Goal: Task Accomplishment & Management: Use online tool/utility

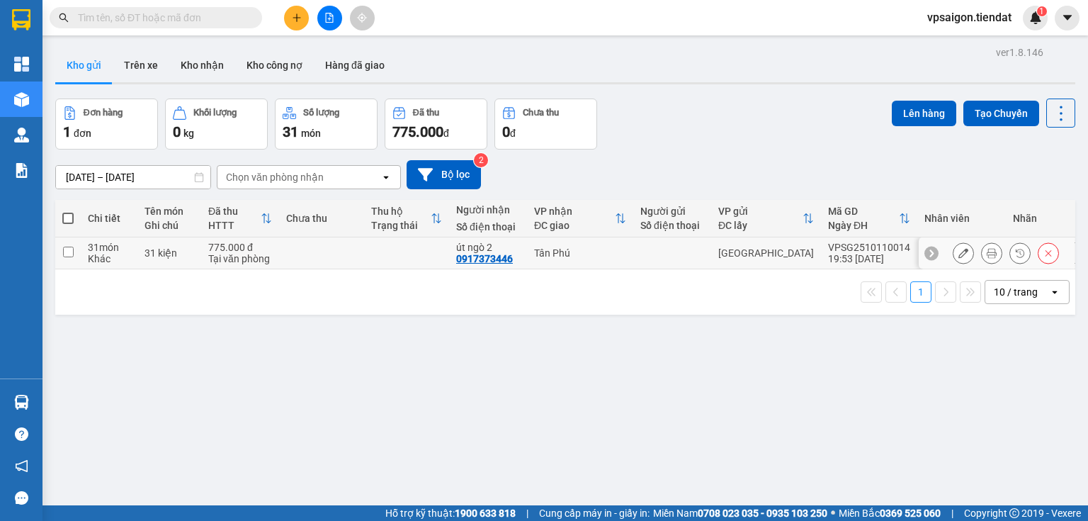
click at [86, 253] on td "31 món Khác" at bounding box center [109, 253] width 57 height 32
checkbox input "true"
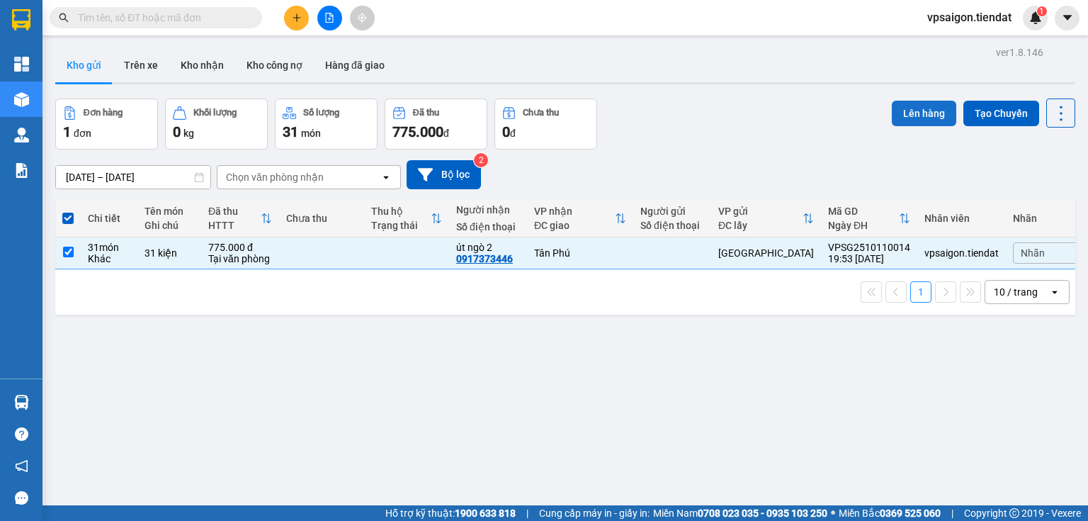
click at [907, 102] on button "Lên hàng" at bounding box center [924, 114] width 64 height 26
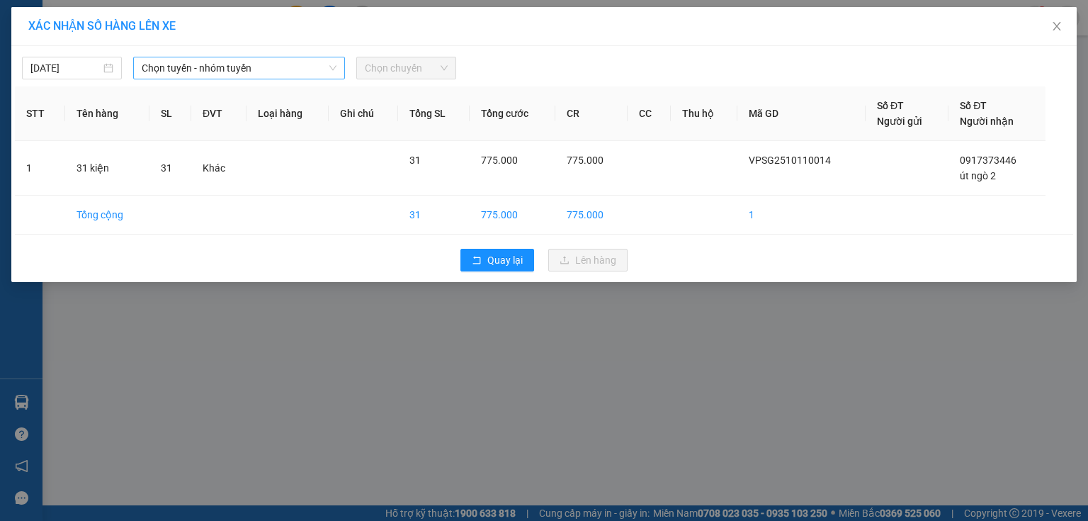
click at [235, 69] on span "Chọn tuyến - nhóm tuyến" at bounding box center [239, 67] width 195 height 21
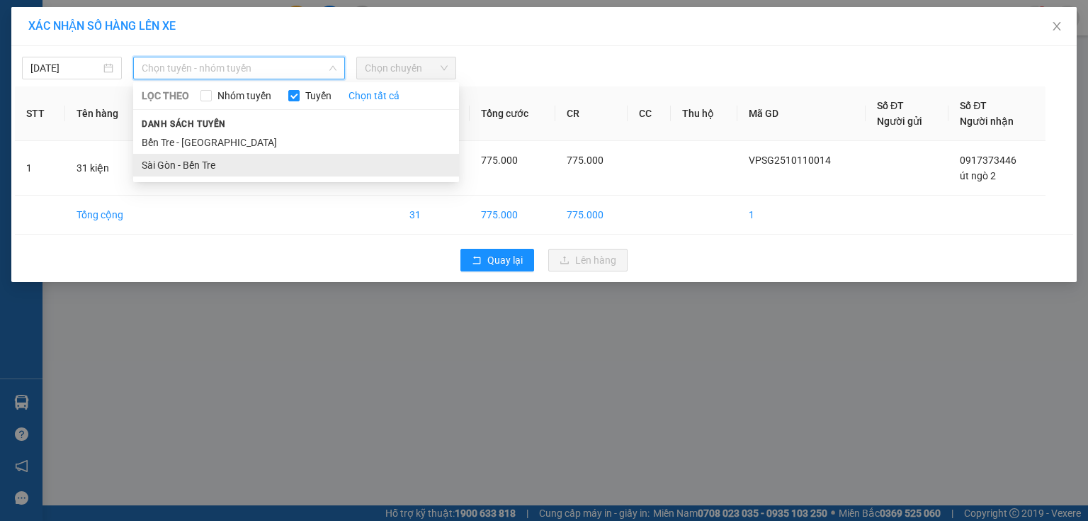
click at [218, 162] on li "Sài Gòn - Bến Tre" at bounding box center [296, 165] width 326 height 23
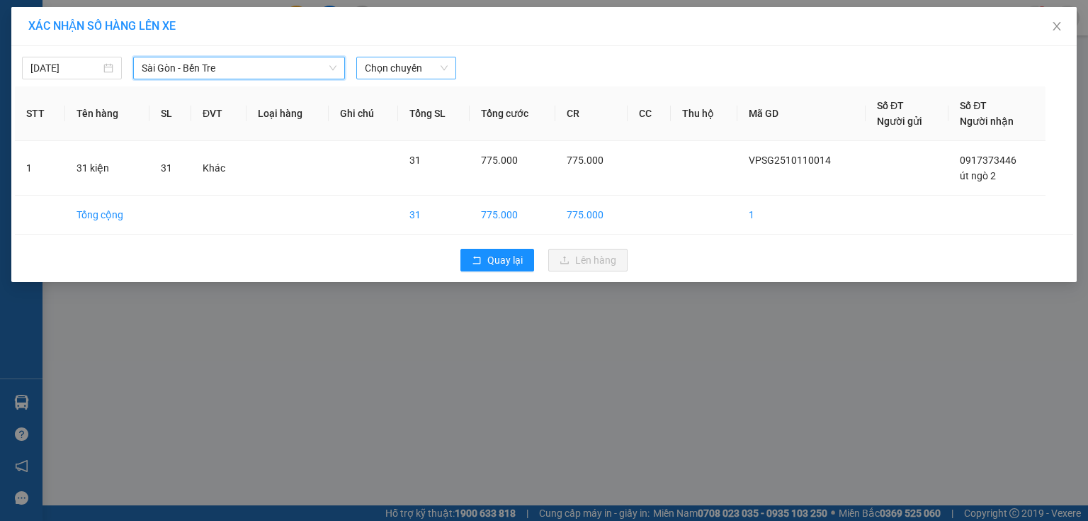
click at [400, 72] on span "Chọn chuyến" at bounding box center [406, 67] width 83 height 21
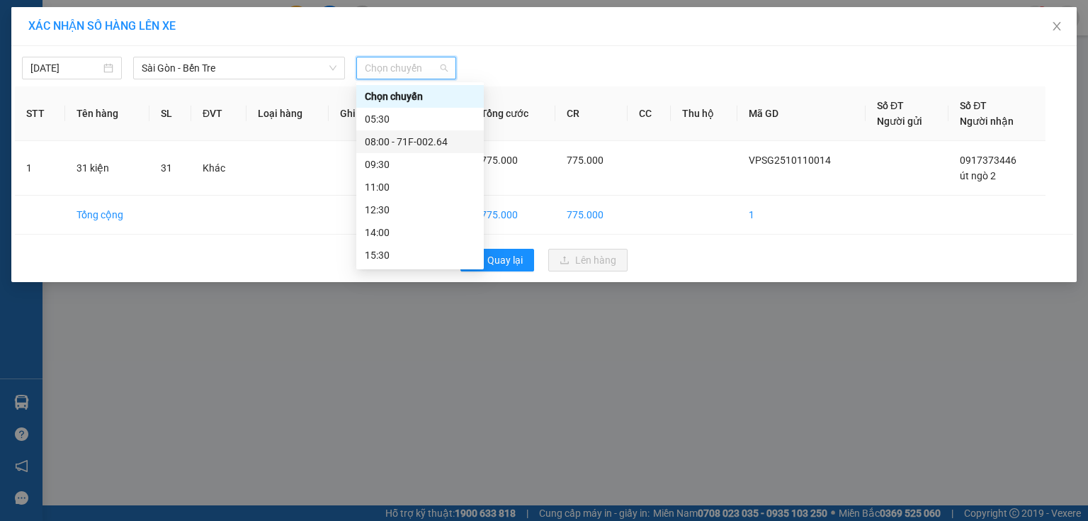
click at [411, 145] on div "08:00 - 71F-002.64" at bounding box center [420, 142] width 111 height 16
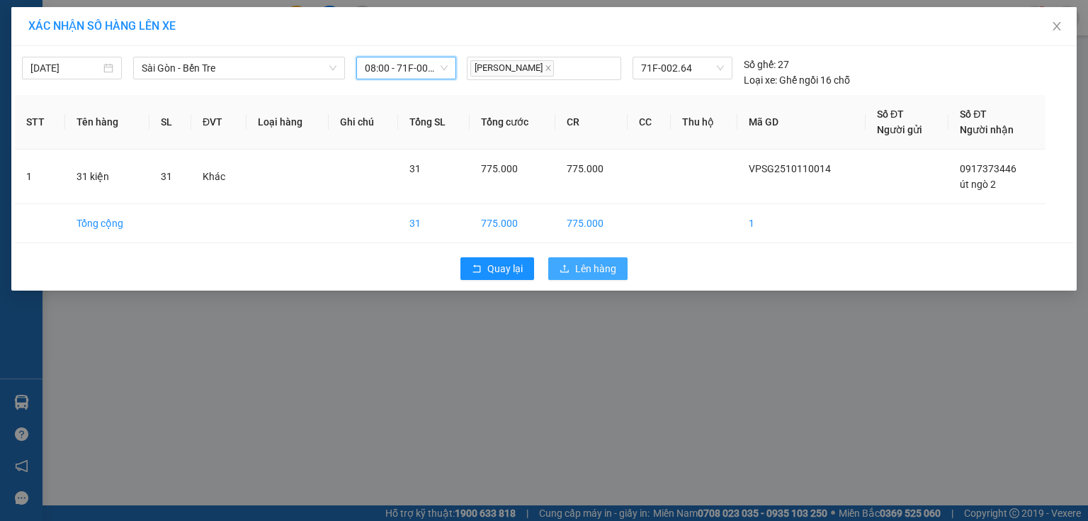
click at [572, 268] on button "Lên hàng" at bounding box center [587, 268] width 79 height 23
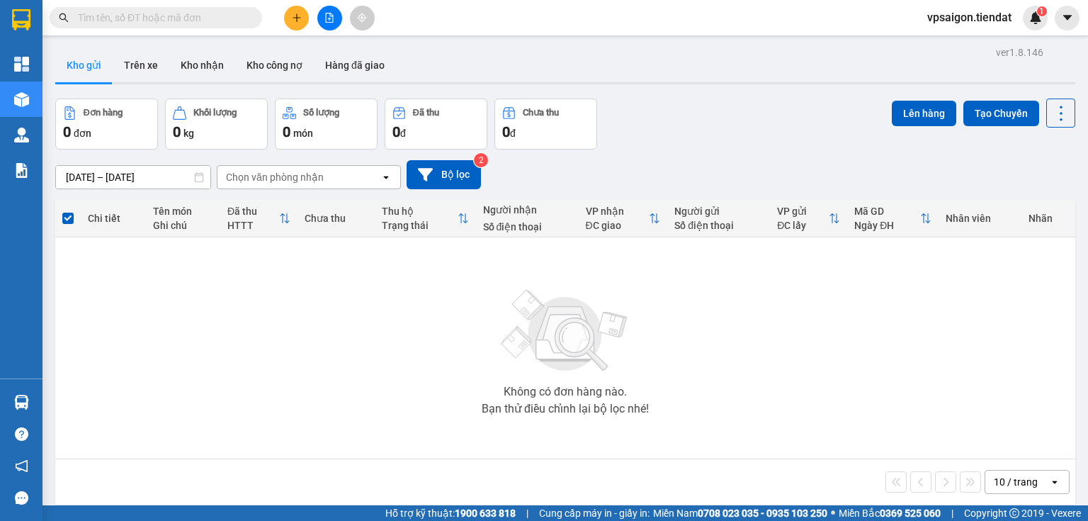
drag, startPoint x: 363, startPoint y: 329, endPoint x: 375, endPoint y: 341, distance: 16.5
click at [372, 341] on div "Không có đơn hàng nào. Bạn thử điều chỉnh lại bộ lọc nhé!" at bounding box center [565, 348] width 1006 height 213
click at [375, 341] on div "Không có đơn hàng nào. Bạn thử điều chỉnh lại bộ lọc nhé!" at bounding box center [565, 348] width 1006 height 213
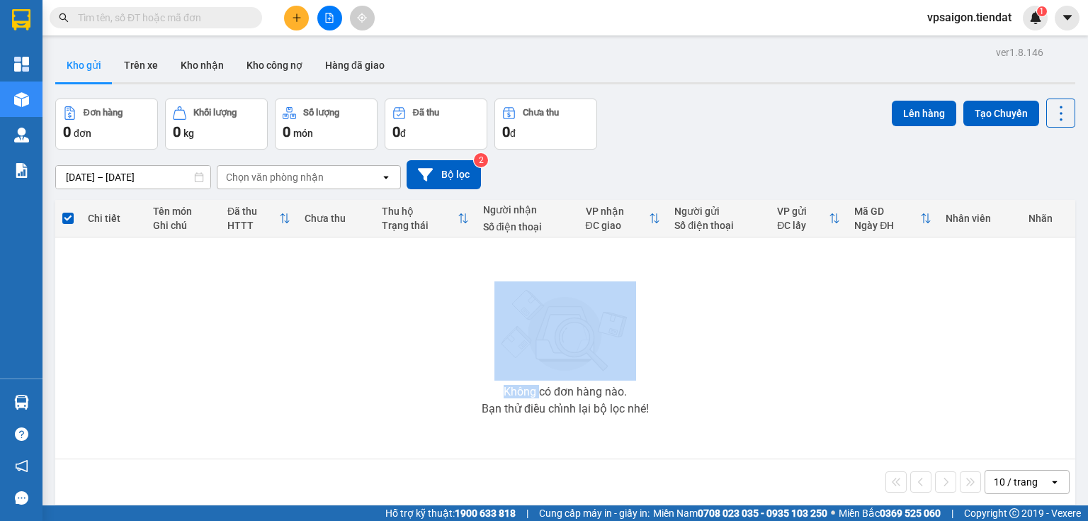
click at [375, 341] on div "Không có đơn hàng nào. Bạn thử điều chỉnh lại bộ lọc nhé!" at bounding box center [565, 348] width 1006 height 213
drag, startPoint x: 375, startPoint y: 341, endPoint x: 377, endPoint y: 349, distance: 7.9
click at [375, 346] on div "Không có đơn hàng nào. Bạn thử điều chỉnh lại bộ lọc nhé!" at bounding box center [565, 348] width 1006 height 213
click at [373, 348] on div "Không có đơn hàng nào. Bạn thử điều chỉnh lại bộ lọc nhé!" at bounding box center [565, 348] width 1006 height 213
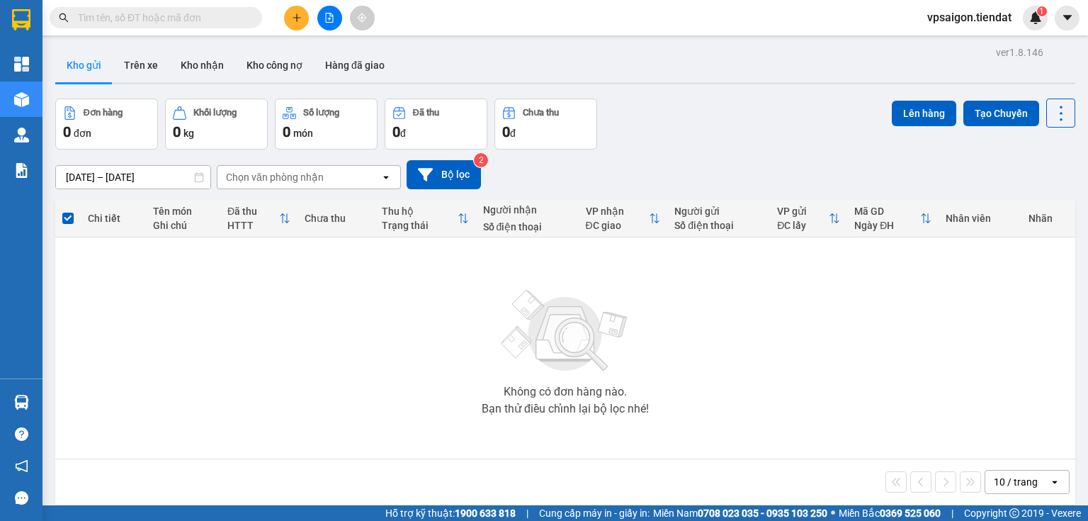
click at [315, 334] on div "Không có đơn hàng nào. Bạn thử điều chỉnh lại bộ lọc nhé!" at bounding box center [565, 348] width 1006 height 213
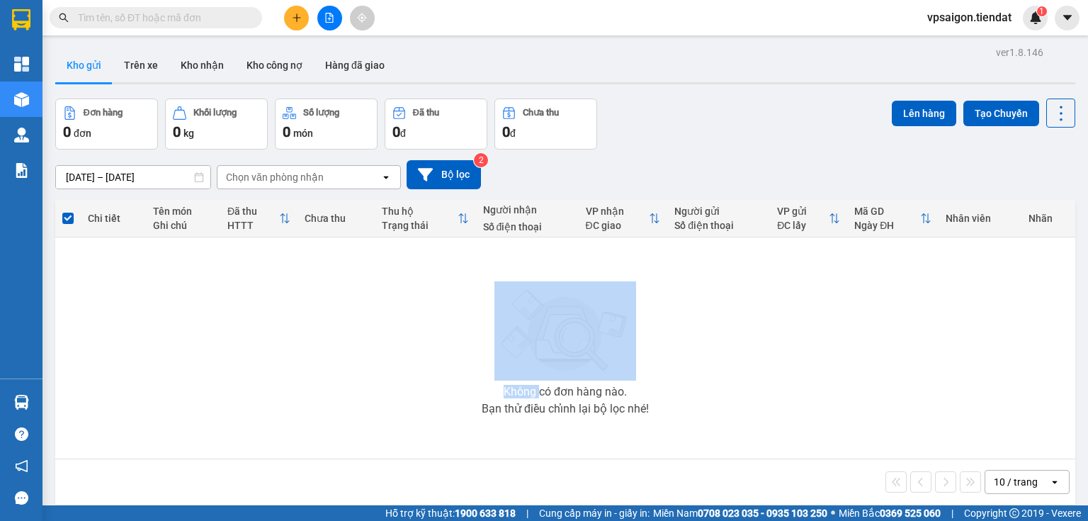
click at [315, 334] on div "Không có đơn hàng nào. Bạn thử điều chỉnh lại bộ lọc nhé!" at bounding box center [565, 348] width 1006 height 213
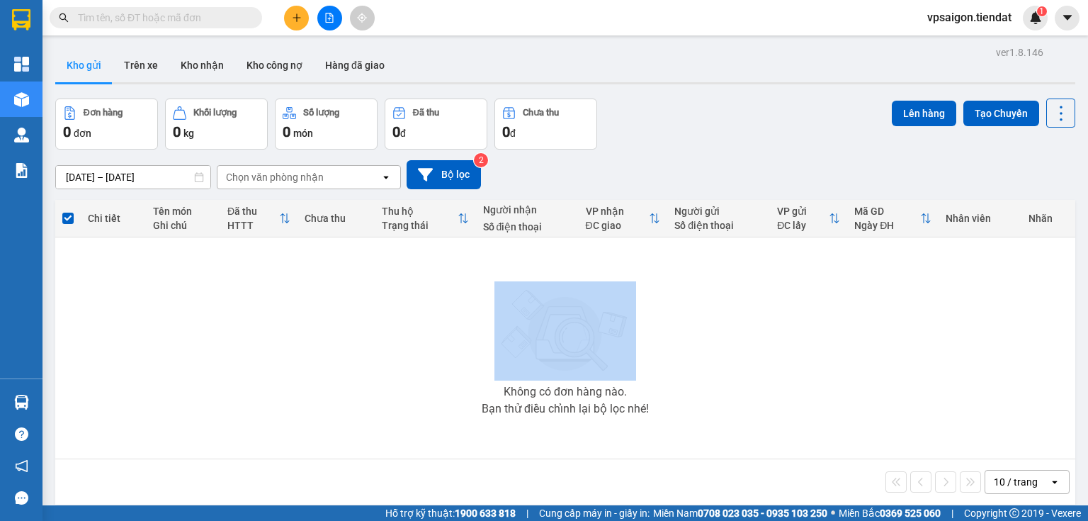
drag, startPoint x: 315, startPoint y: 334, endPoint x: 334, endPoint y: 336, distance: 19.2
click at [317, 336] on div "Không có đơn hàng nào. Bạn thử điều chỉnh lại bộ lọc nhé!" at bounding box center [565, 348] width 1006 height 213
click at [466, 327] on div "Không có đơn hàng nào. Bạn thử điều chỉnh lại bộ lọc nhé!" at bounding box center [565, 348] width 1006 height 213
click at [802, 278] on div "Không có đơn hàng nào. Bạn thử điều chỉnh lại bộ lọc nhé!" at bounding box center [565, 348] width 1006 height 213
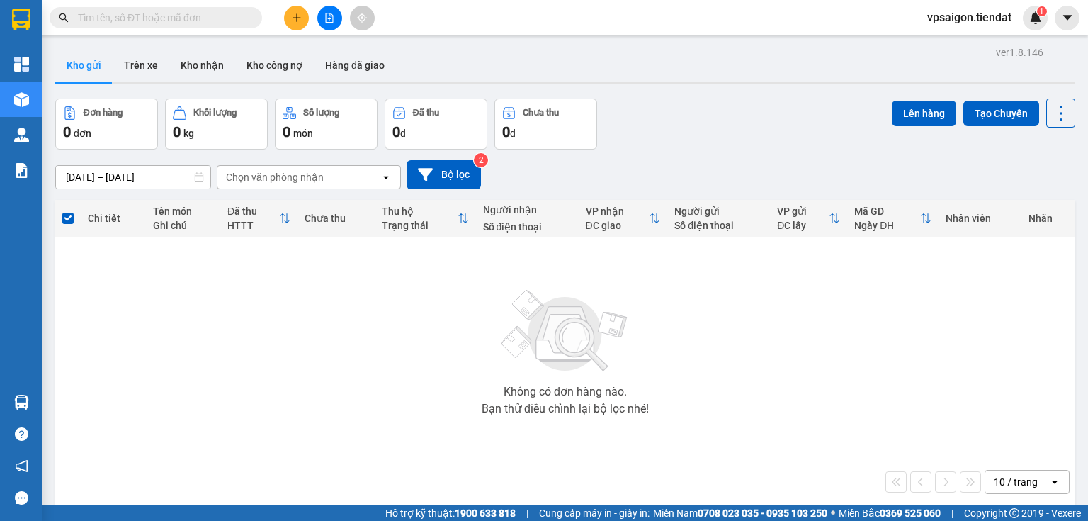
drag, startPoint x: 773, startPoint y: 306, endPoint x: 703, endPoint y: 334, distance: 75.4
click at [703, 334] on div "Không có đơn hàng nào. Bạn thử điều chỉnh lại bộ lọc nhé!" at bounding box center [565, 348] width 1006 height 213
click at [737, 133] on div "Đơn hàng 0 đơn Khối lượng 0 kg Số lượng 0 món Đã thu 0 đ Chưa thu 0 đ Lên hàng …" at bounding box center [565, 123] width 1020 height 51
drag, startPoint x: 737, startPoint y: 133, endPoint x: 707, endPoint y: 142, distance: 31.1
click at [707, 142] on div "Đơn hàng 0 đơn Khối lượng 0 kg Số lượng 0 món Đã thu 0 đ Chưa thu 0 đ Lên hàng …" at bounding box center [565, 123] width 1020 height 51
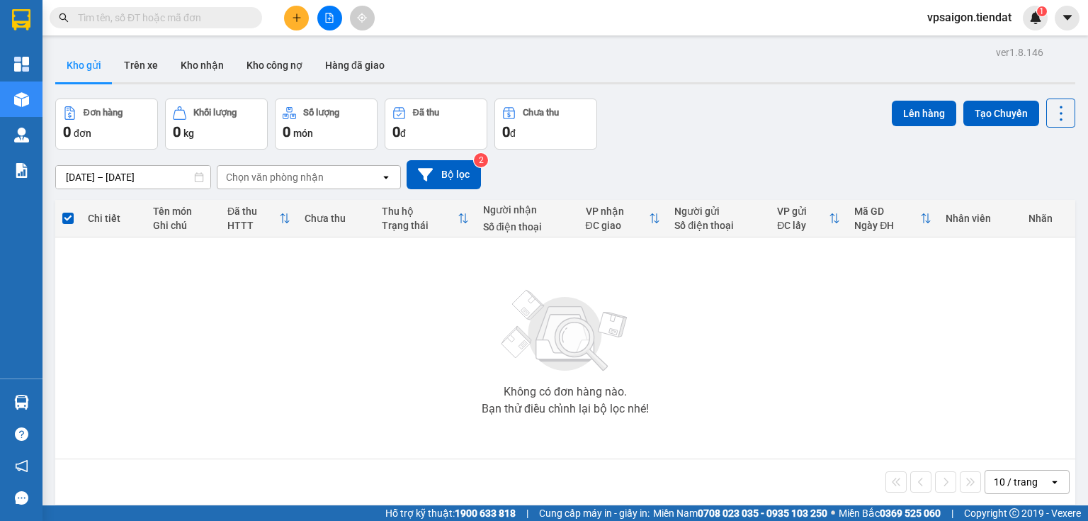
click at [707, 142] on div "Đơn hàng 0 đơn Khối lượng 0 kg Số lượng 0 món Đã thu 0 đ Chưa thu 0 đ Lên hàng …" at bounding box center [565, 123] width 1020 height 51
